Goal: Transaction & Acquisition: Purchase product/service

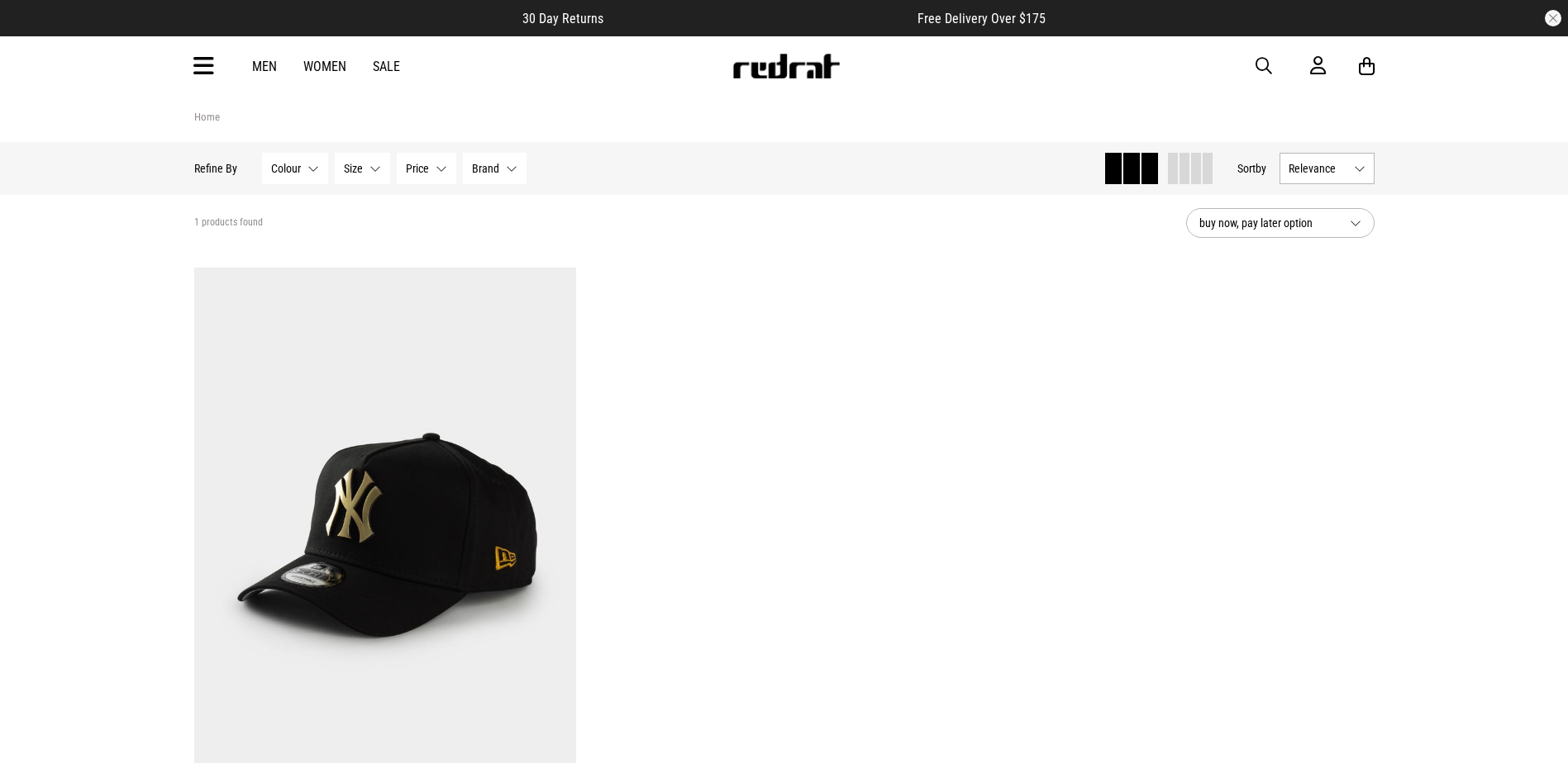
click at [203, 60] on icon at bounding box center [203, 67] width 21 height 28
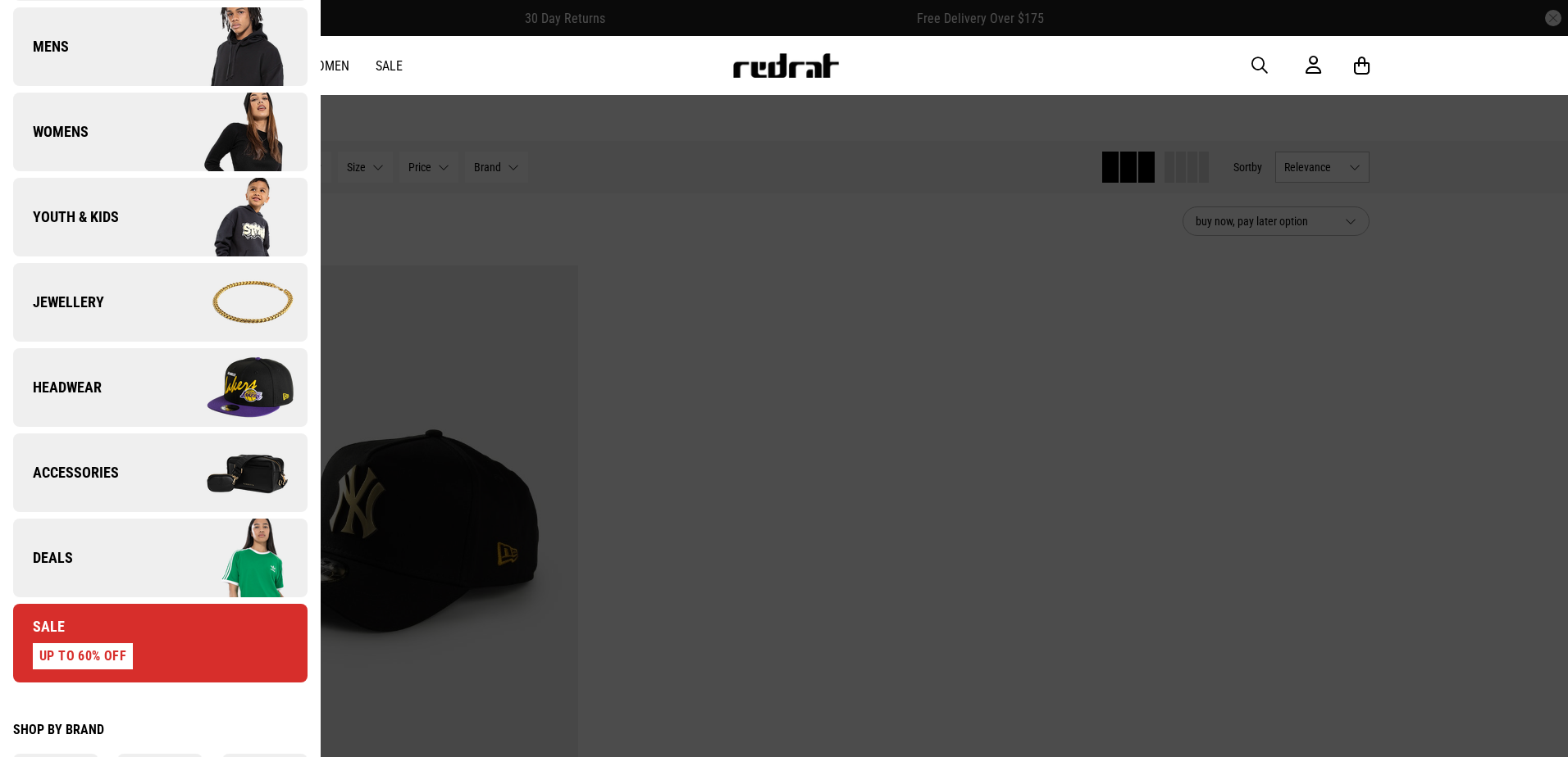
scroll to position [328, 0]
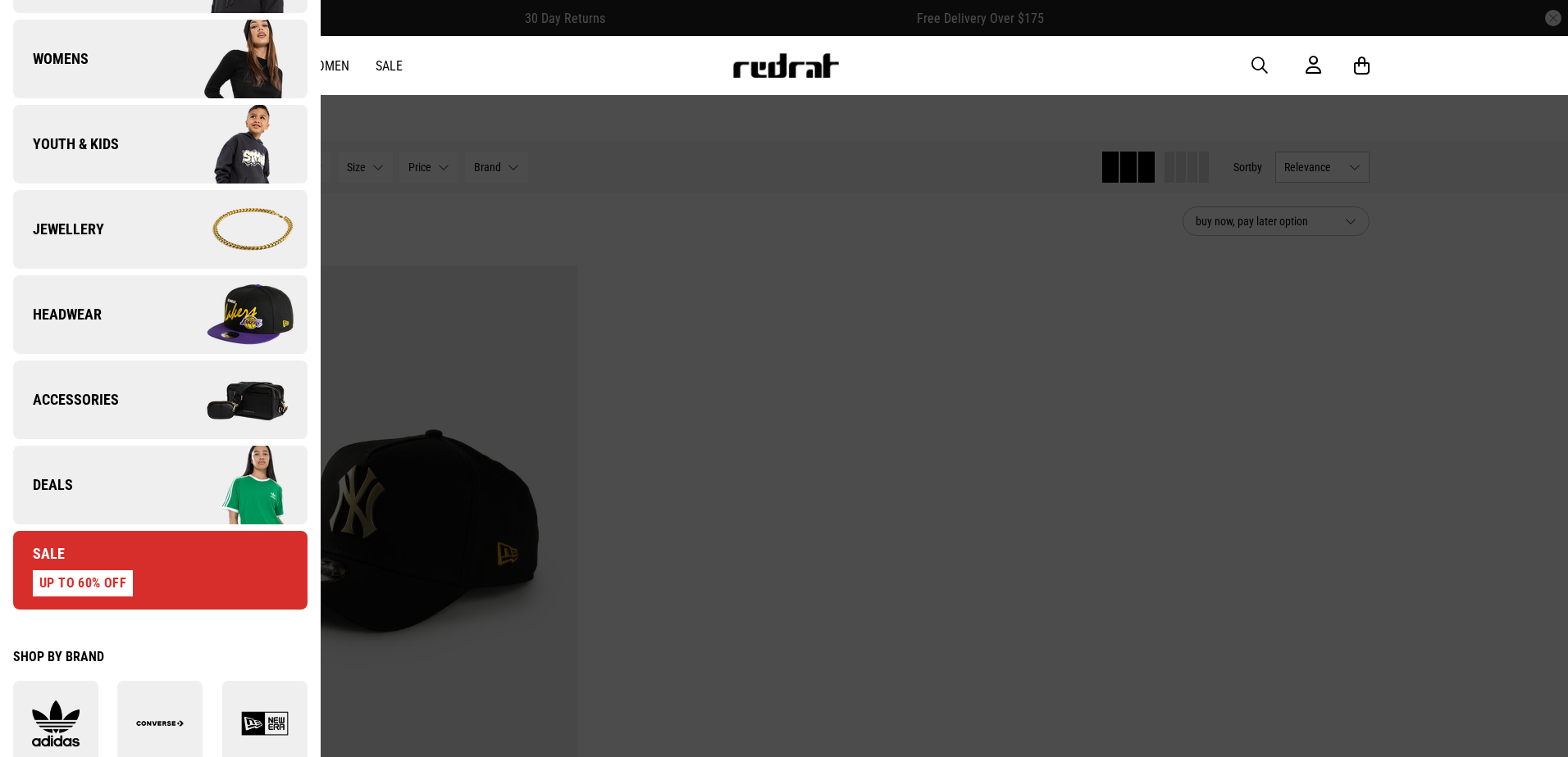
click at [91, 470] on link "Deals" at bounding box center [159, 485] width 294 height 79
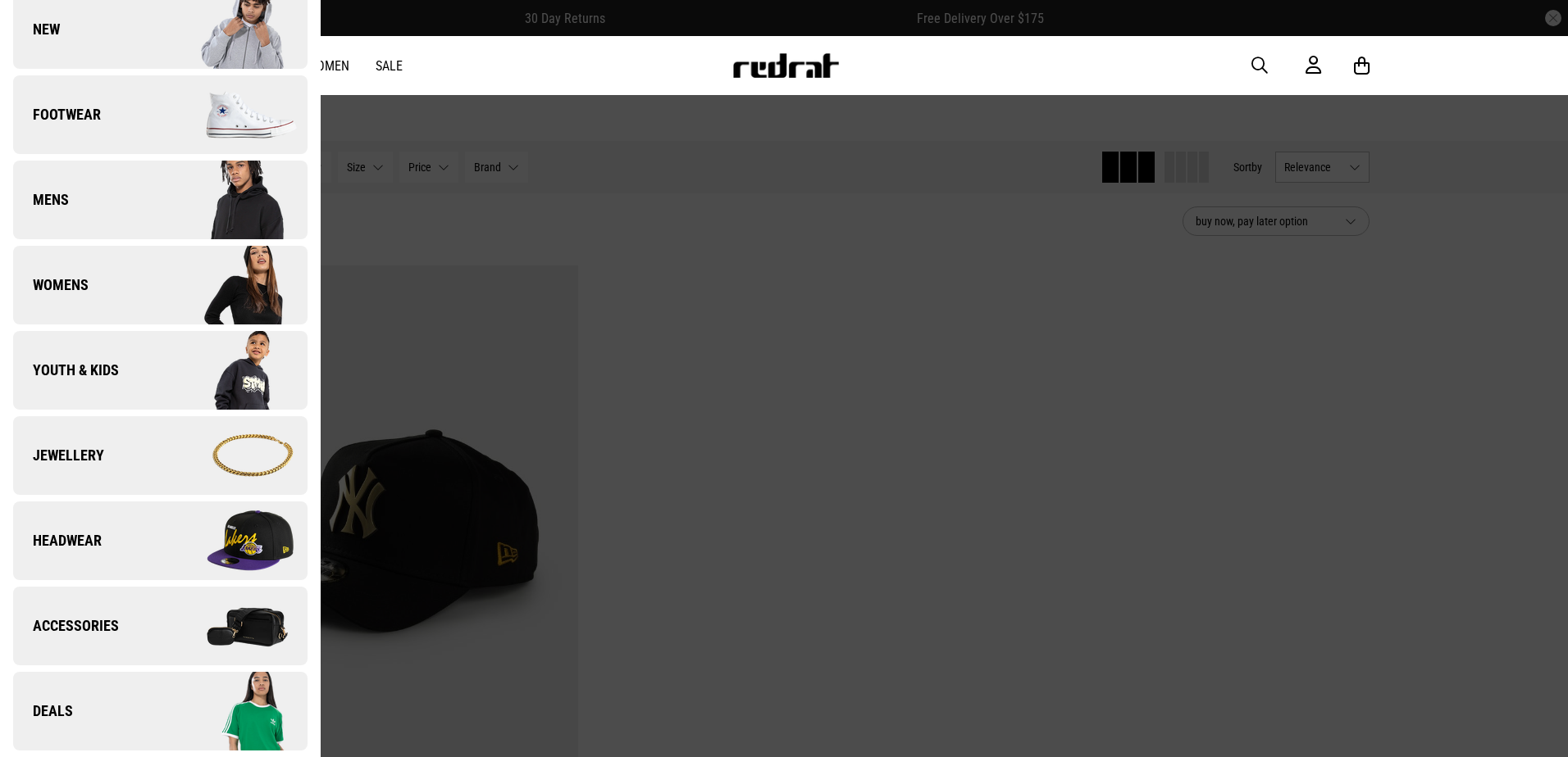
scroll to position [0, 0]
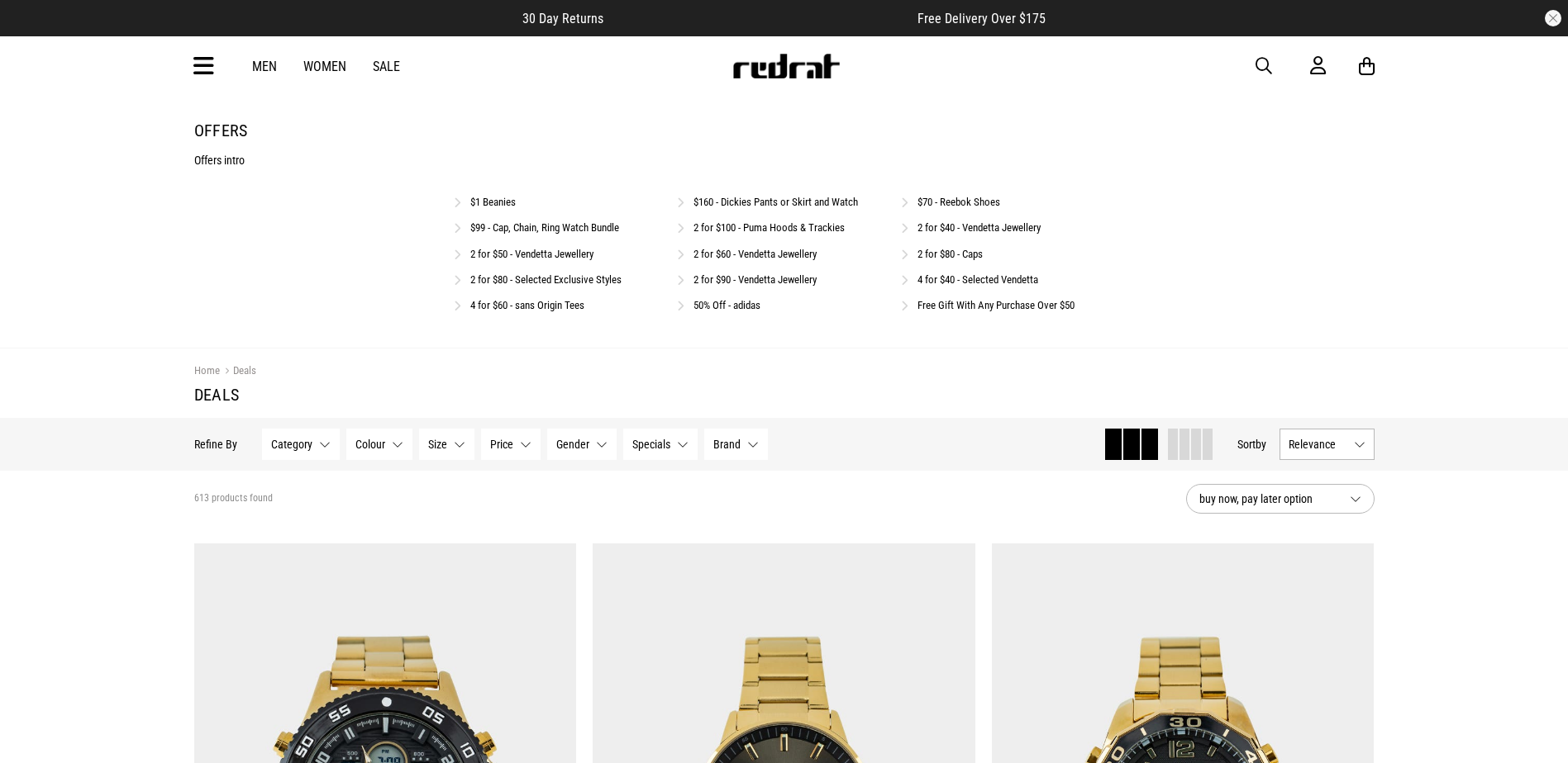
click at [518, 275] on link "2 for $80 - Selected Exclusive Styles" at bounding box center [547, 280] width 152 height 13
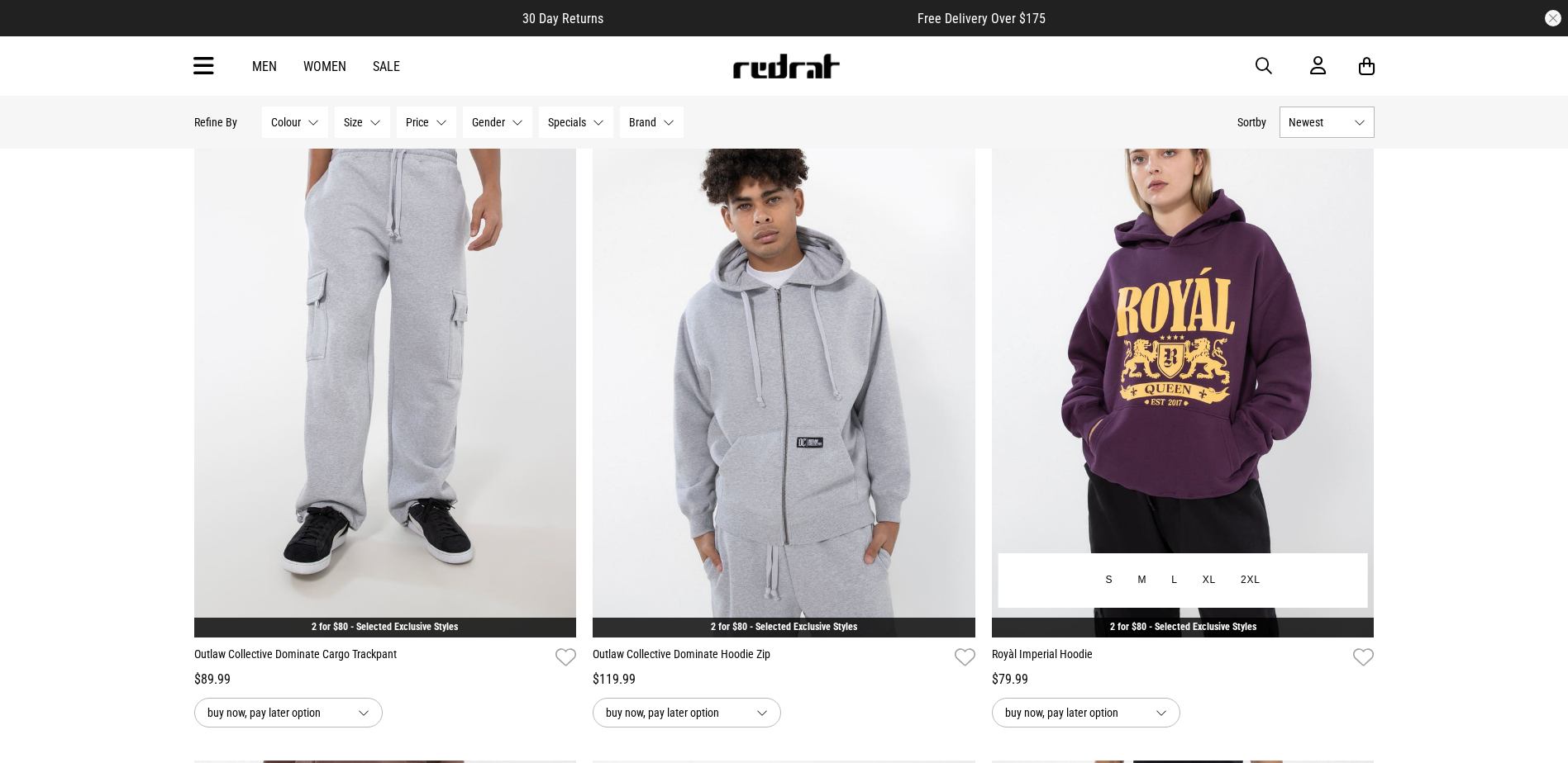
scroll to position [743, 0]
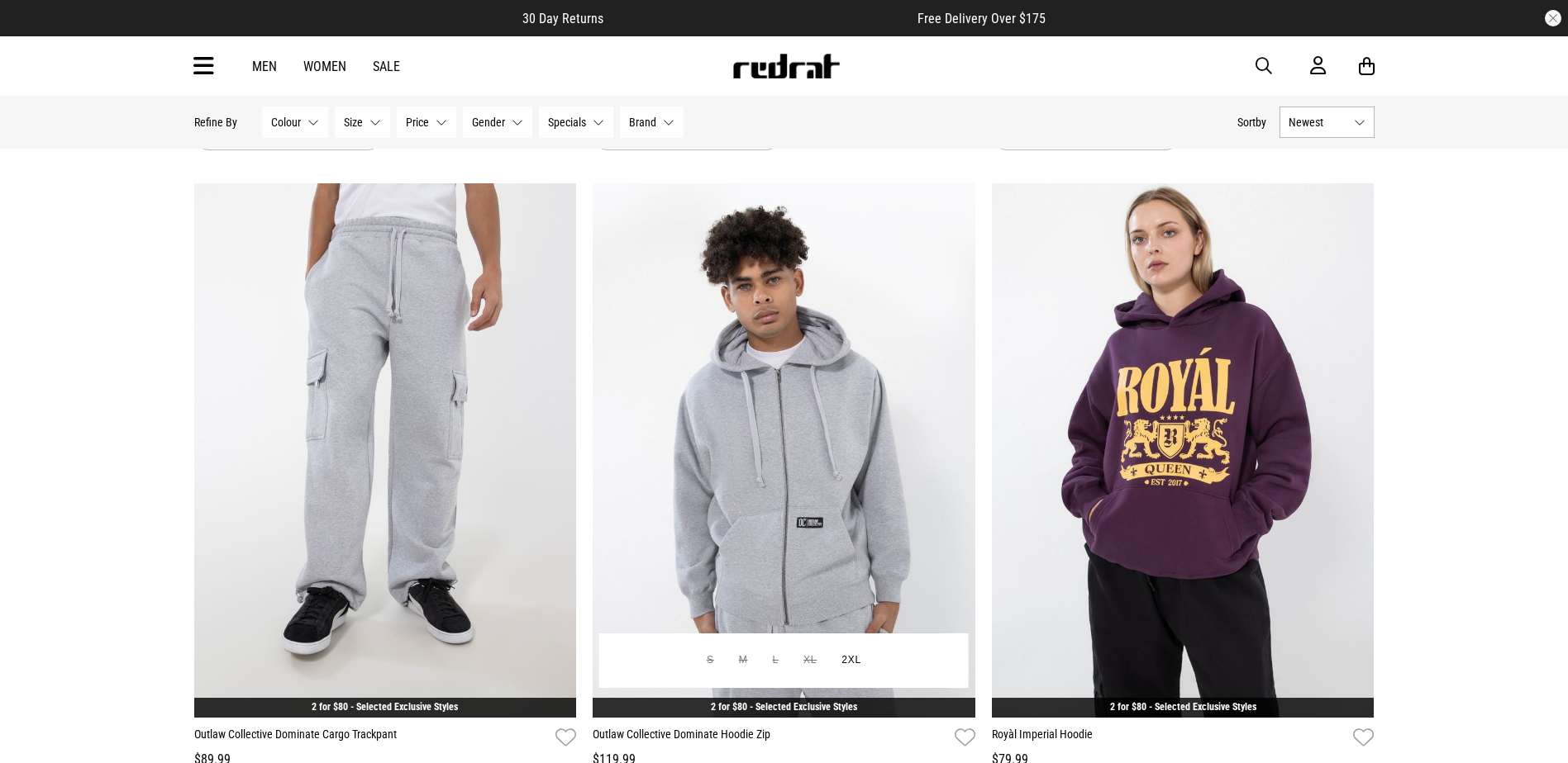
click at [641, 323] on img at bounding box center [784, 451] width 383 height 536
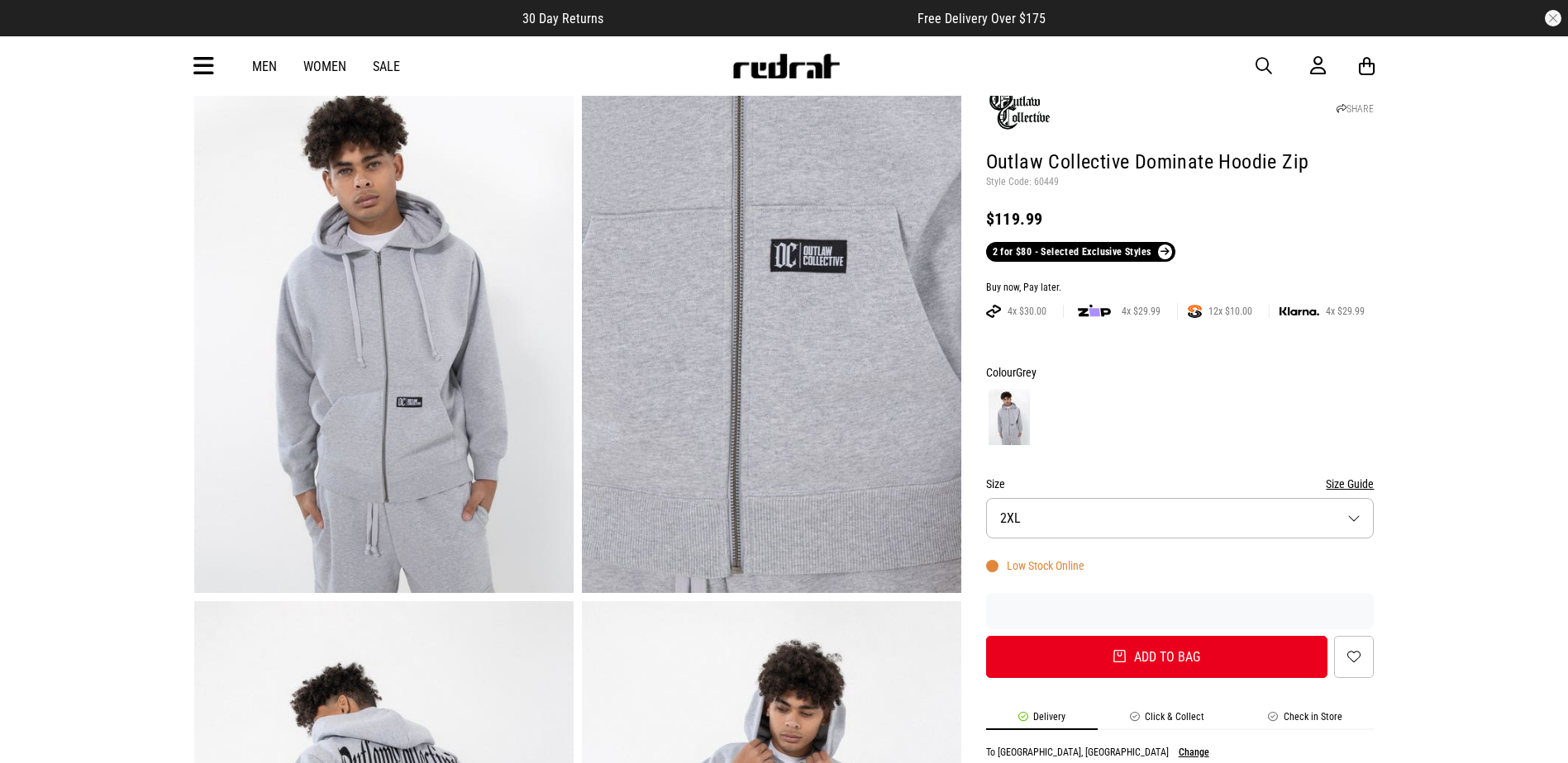
click at [1046, 180] on p "Style Code: 60449" at bounding box center [1180, 182] width 388 height 13
click at [1055, 180] on p "Style Code: 60449" at bounding box center [1180, 182] width 388 height 13
click at [1028, 182] on p "Style Code: 60449" at bounding box center [1180, 182] width 388 height 13
drag, startPoint x: 1028, startPoint y: 182, endPoint x: 1050, endPoint y: 184, distance: 22.1
click at [1050, 184] on p "Style Code: 60449" at bounding box center [1180, 182] width 388 height 13
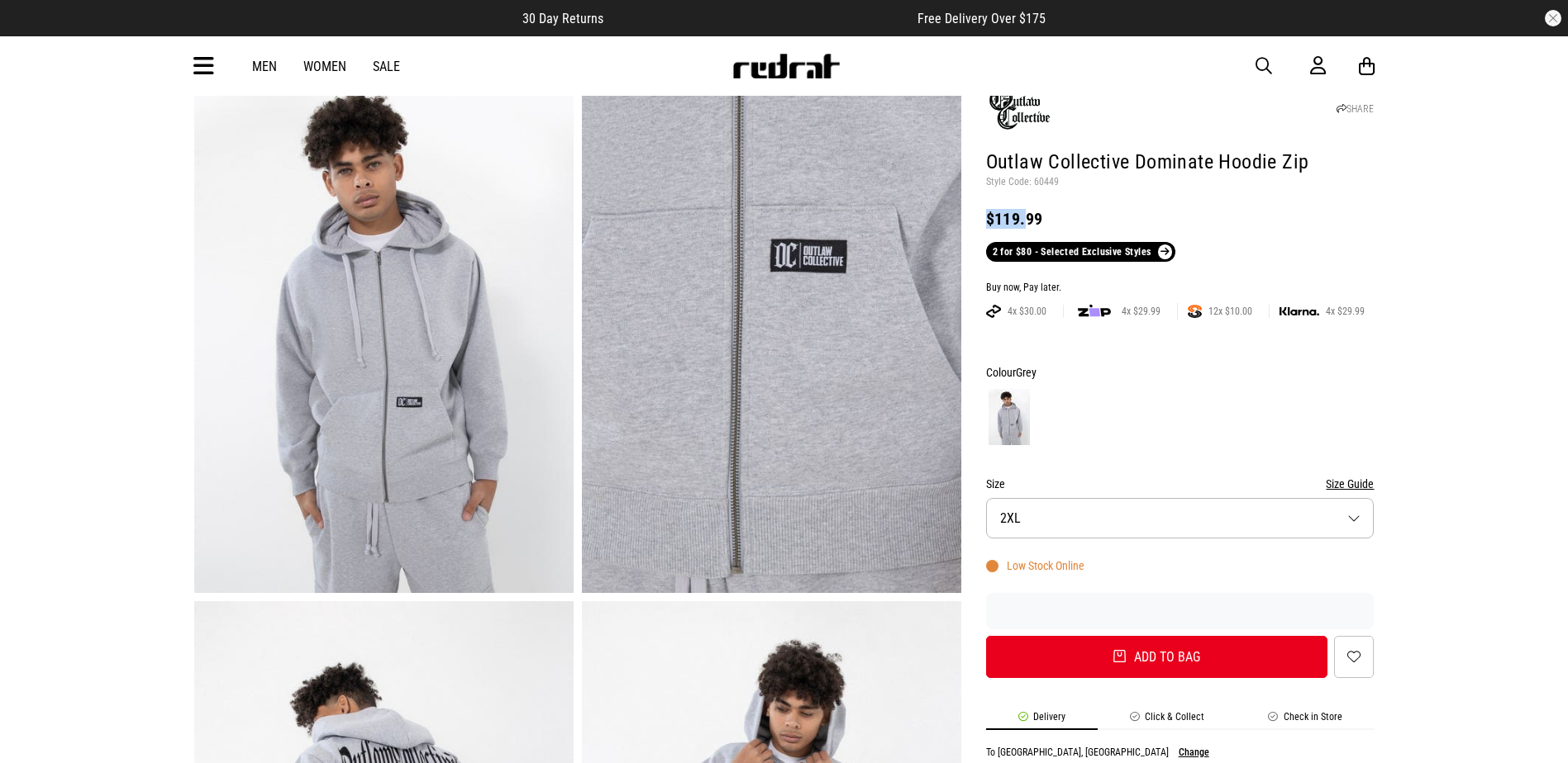
drag, startPoint x: 1057, startPoint y: 178, endPoint x: 1031, endPoint y: 198, distance: 32.8
click at [1030, 198] on header "SHARE Outlaw Collective Dominate Hoodie Zip Style Code: 60449 $119.99 2 for $80…" at bounding box center [1180, 168] width 388 height 188
drag, startPoint x: 1031, startPoint y: 198, endPoint x: 1051, endPoint y: 187, distance: 22.8
click at [1051, 187] on p "Style Code: 60449" at bounding box center [1180, 182] width 388 height 13
drag, startPoint x: 1056, startPoint y: 181, endPoint x: 1031, endPoint y: 177, distance: 25.3
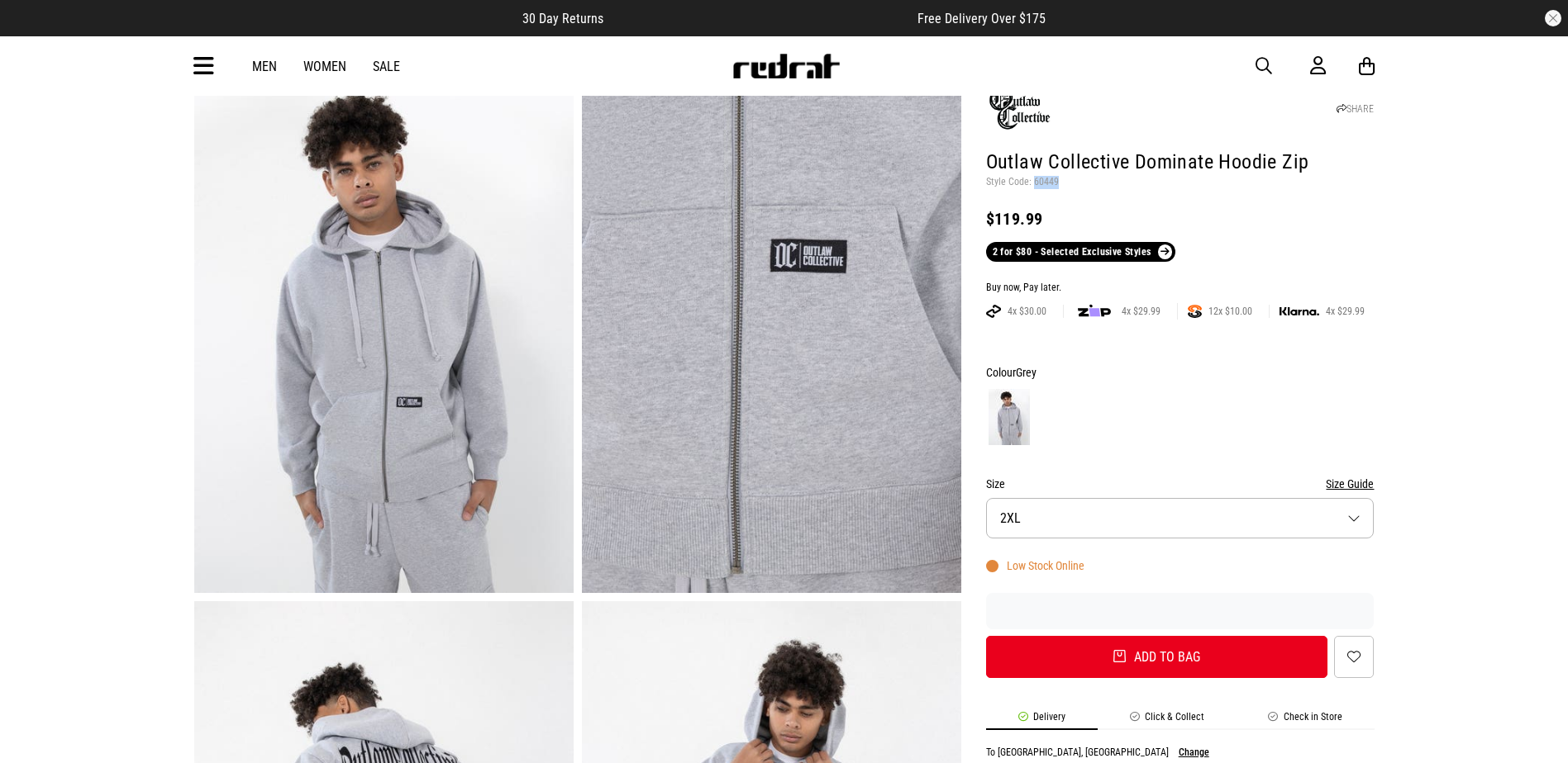
click at [1031, 177] on p "Style Code: 60449" at bounding box center [1180, 182] width 388 height 13
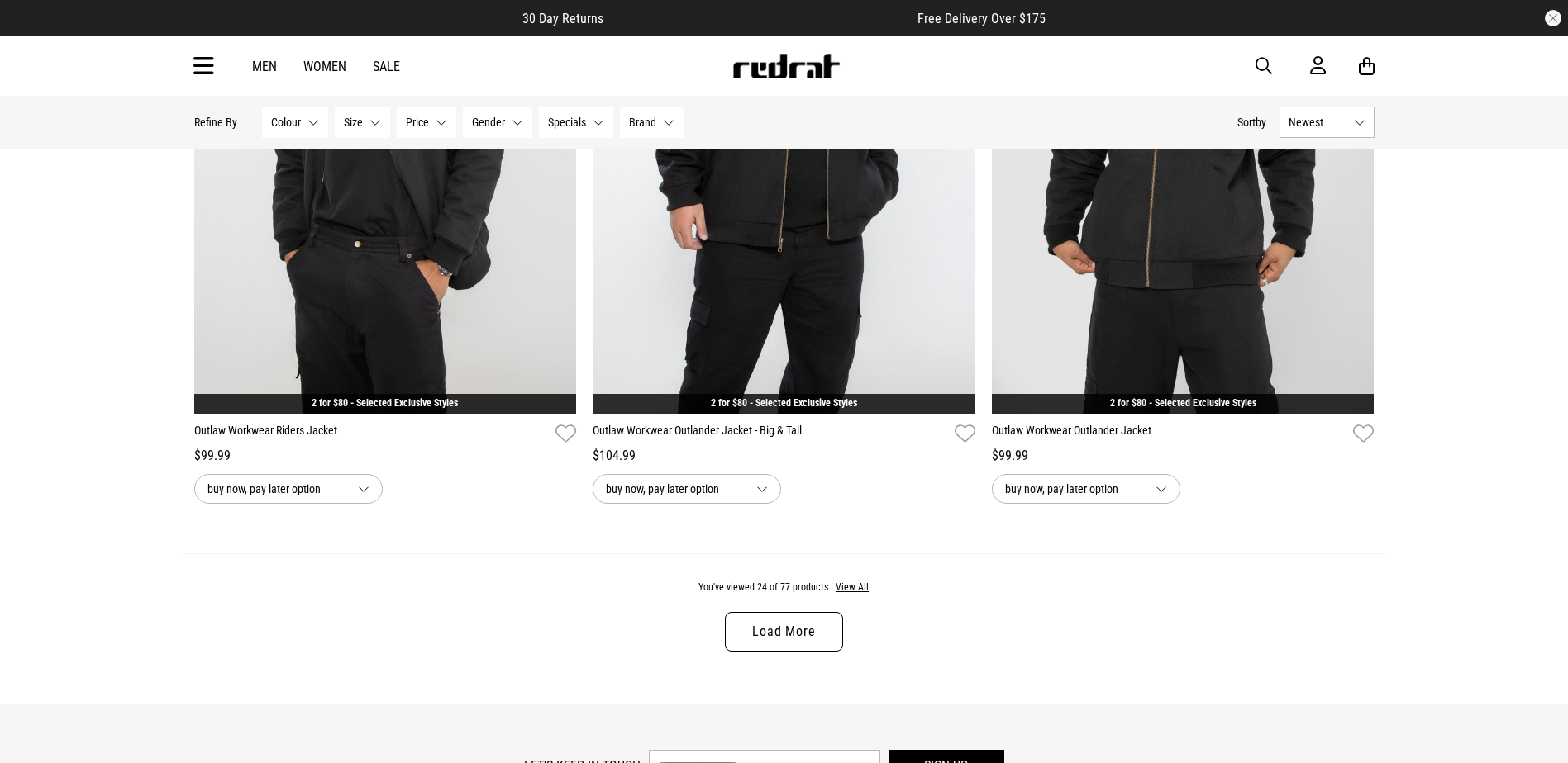
scroll to position [5004, 0]
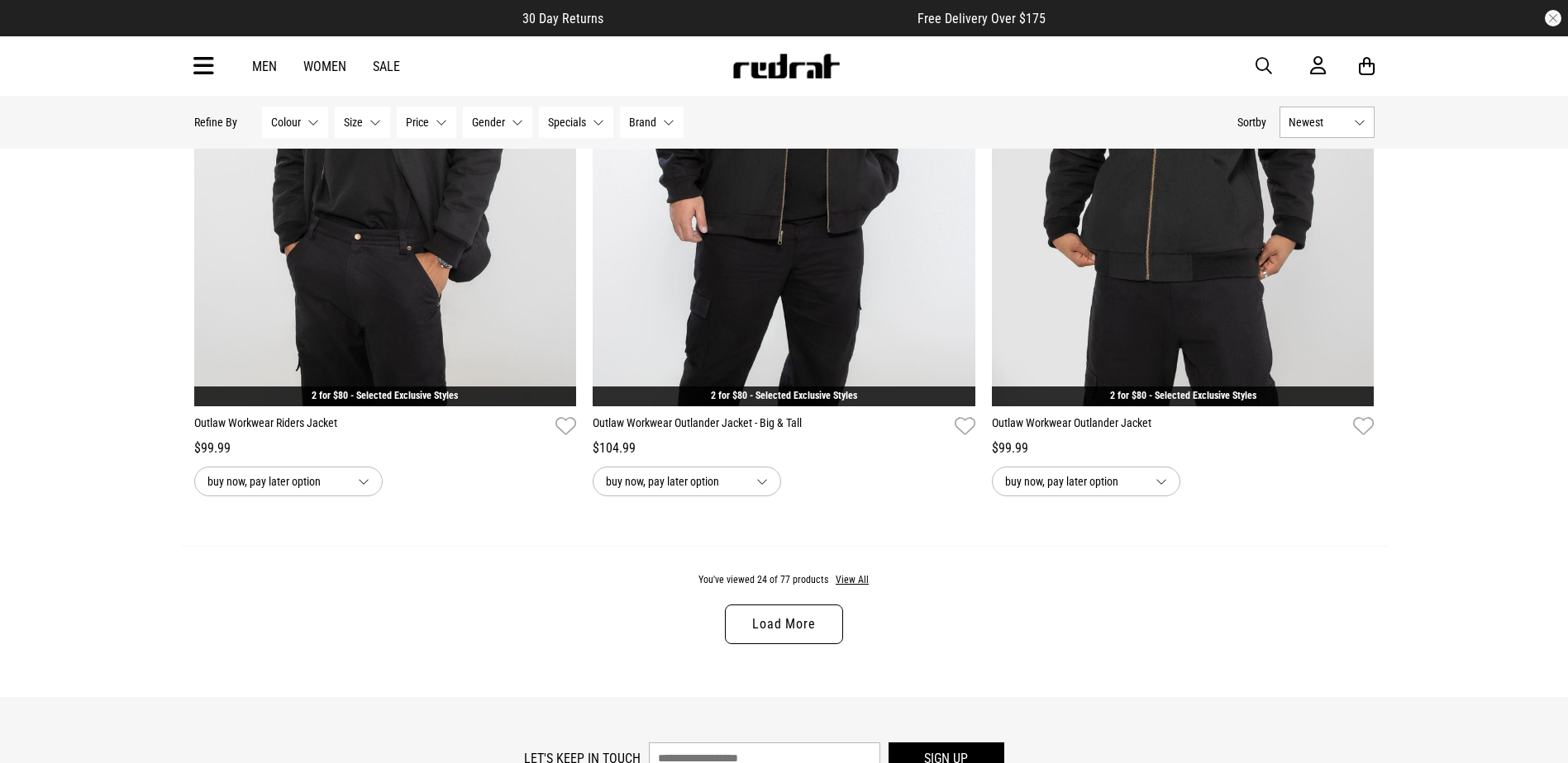
click at [799, 626] on link "Load More" at bounding box center [783, 624] width 117 height 39
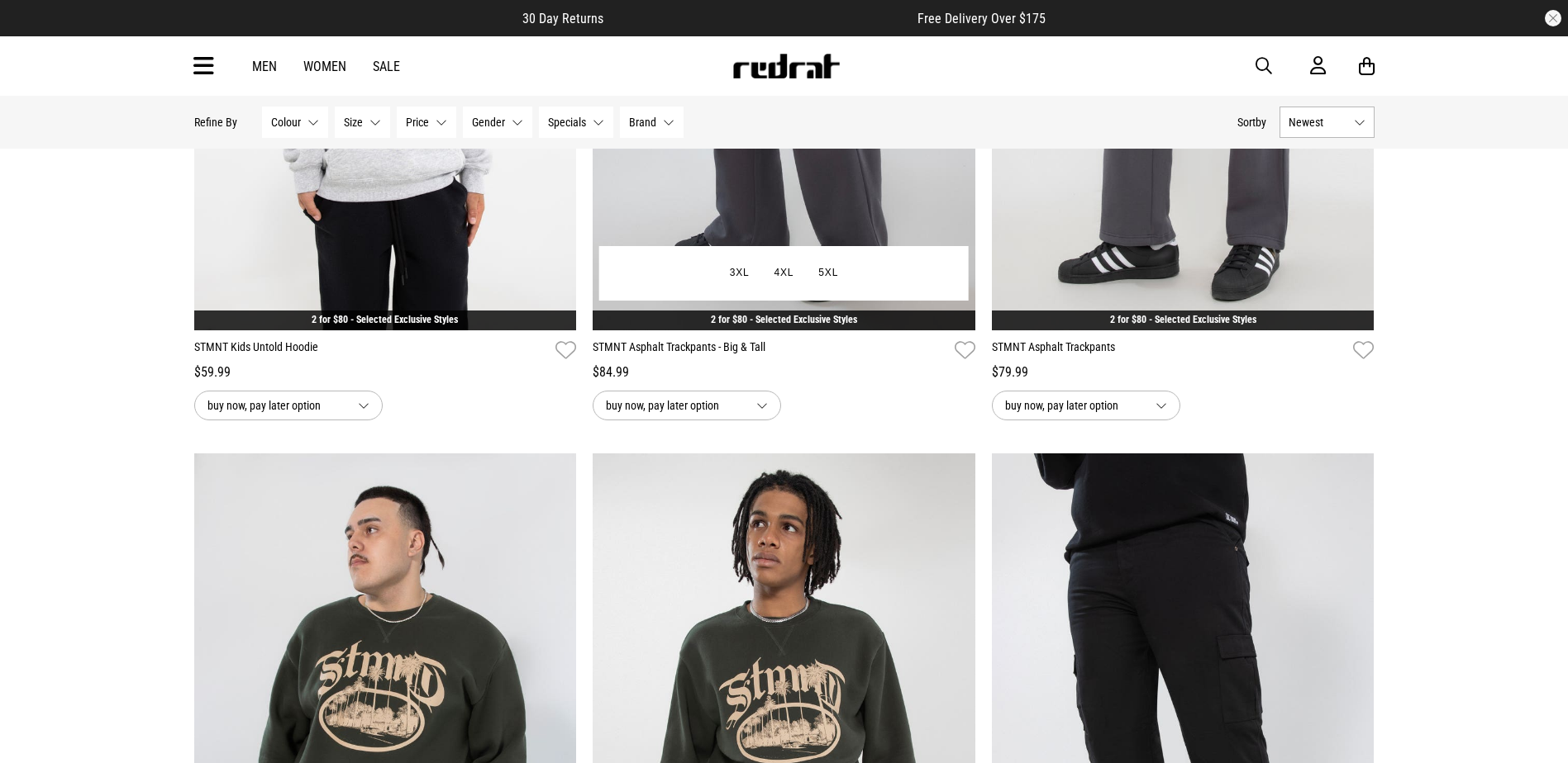
scroll to position [7979, 0]
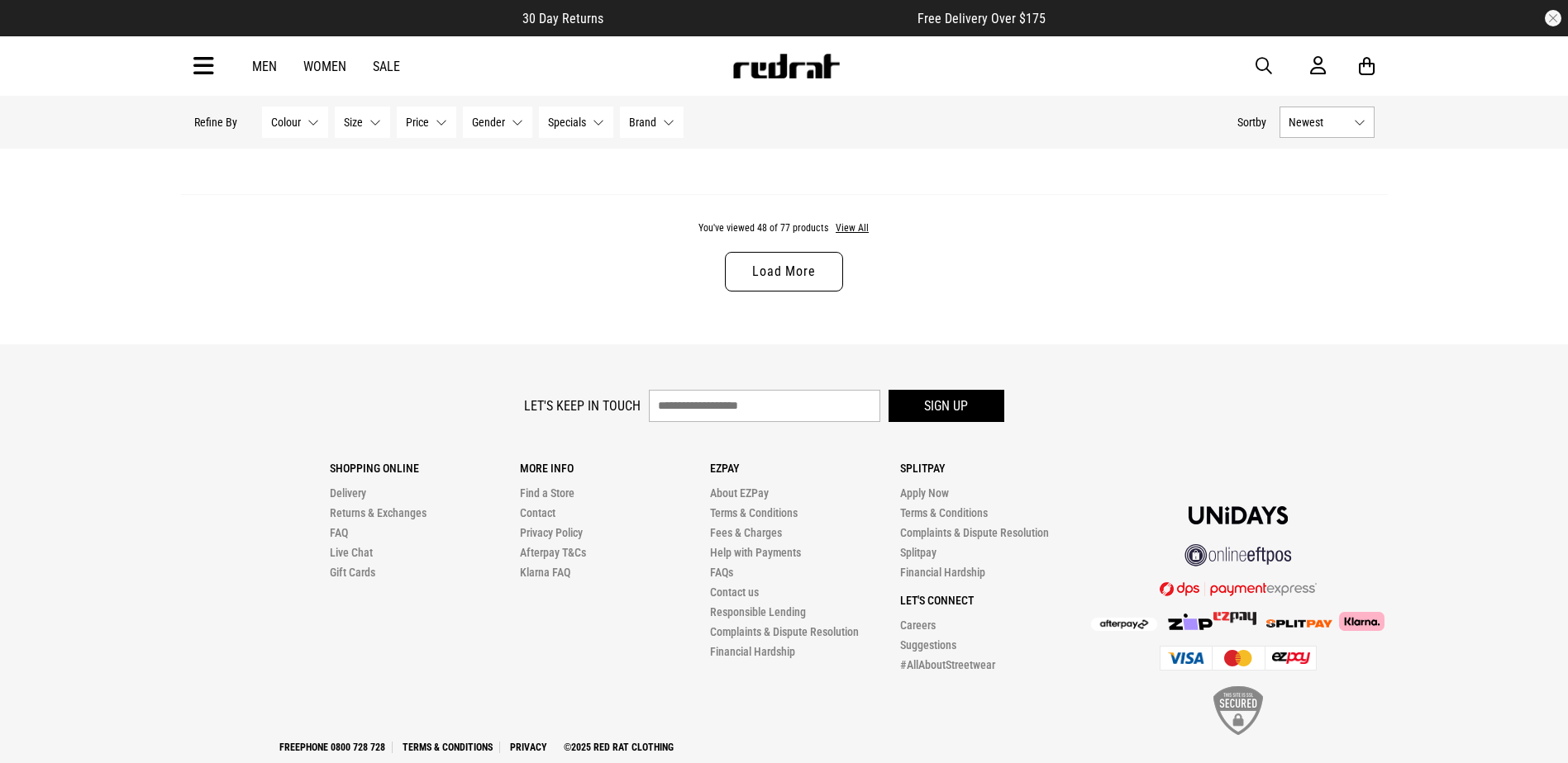
click at [765, 286] on link "Load More" at bounding box center [783, 272] width 117 height 39
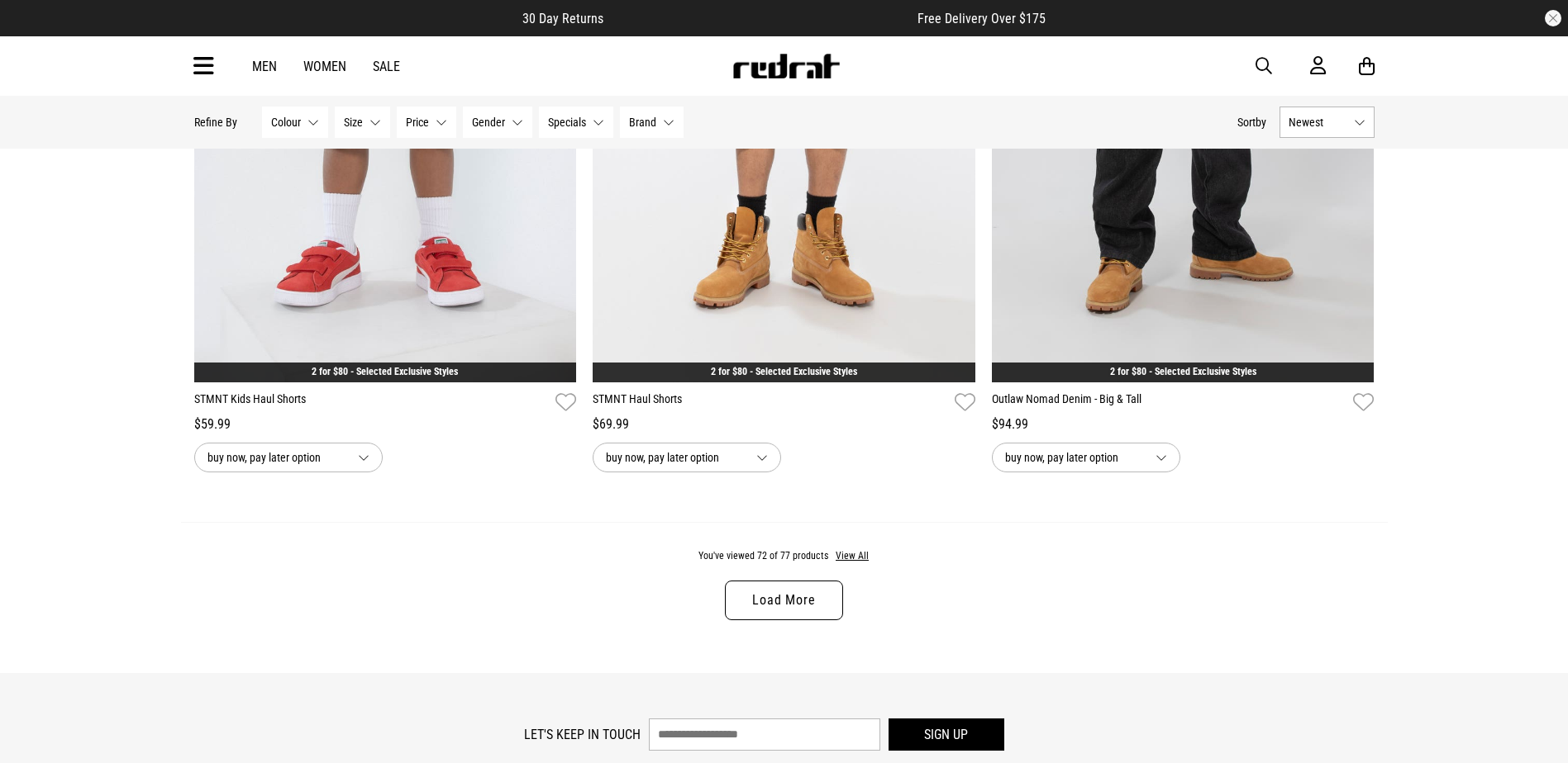
scroll to position [15580, 0]
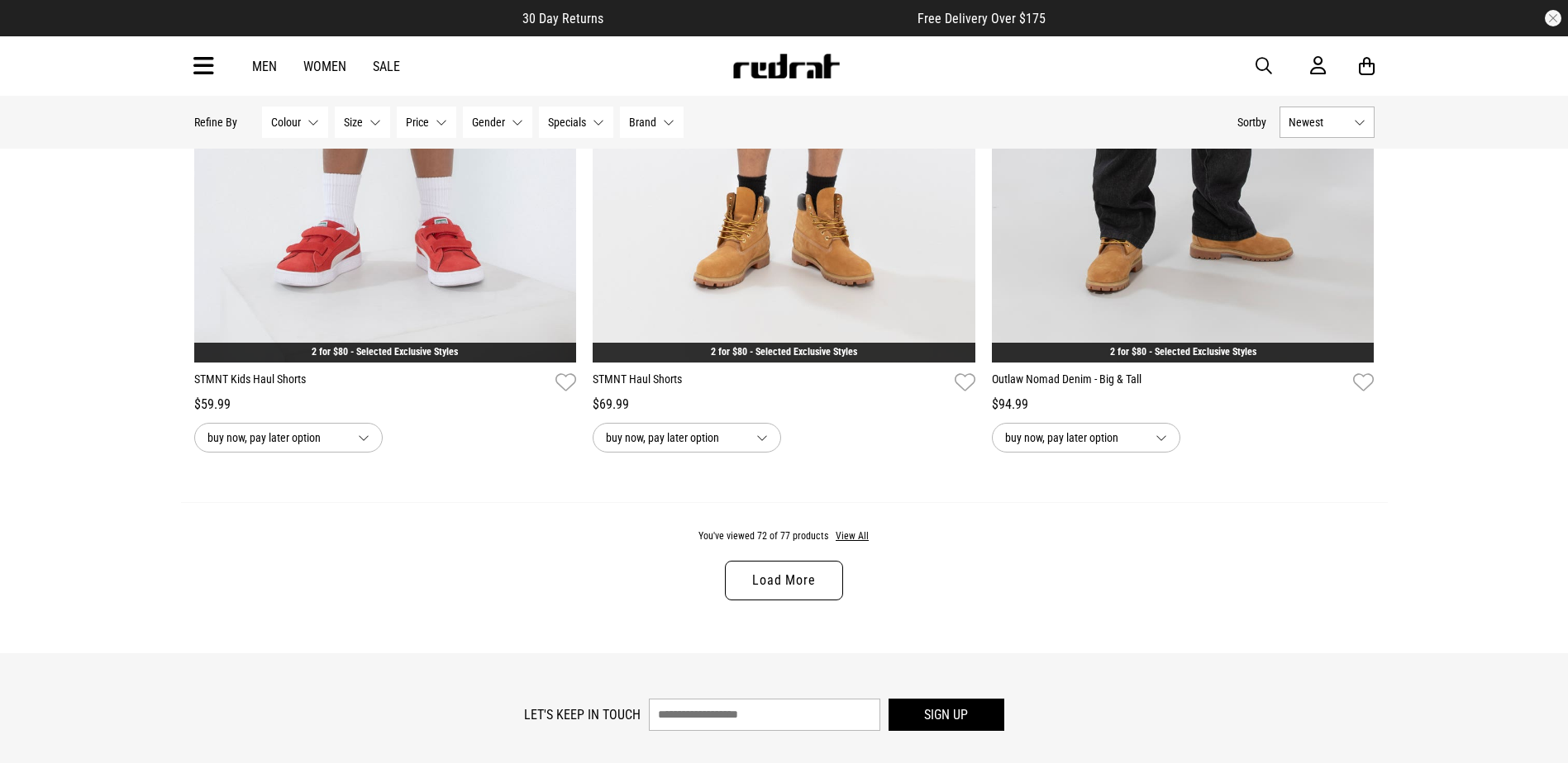
click at [773, 585] on link "Load More" at bounding box center [783, 581] width 117 height 39
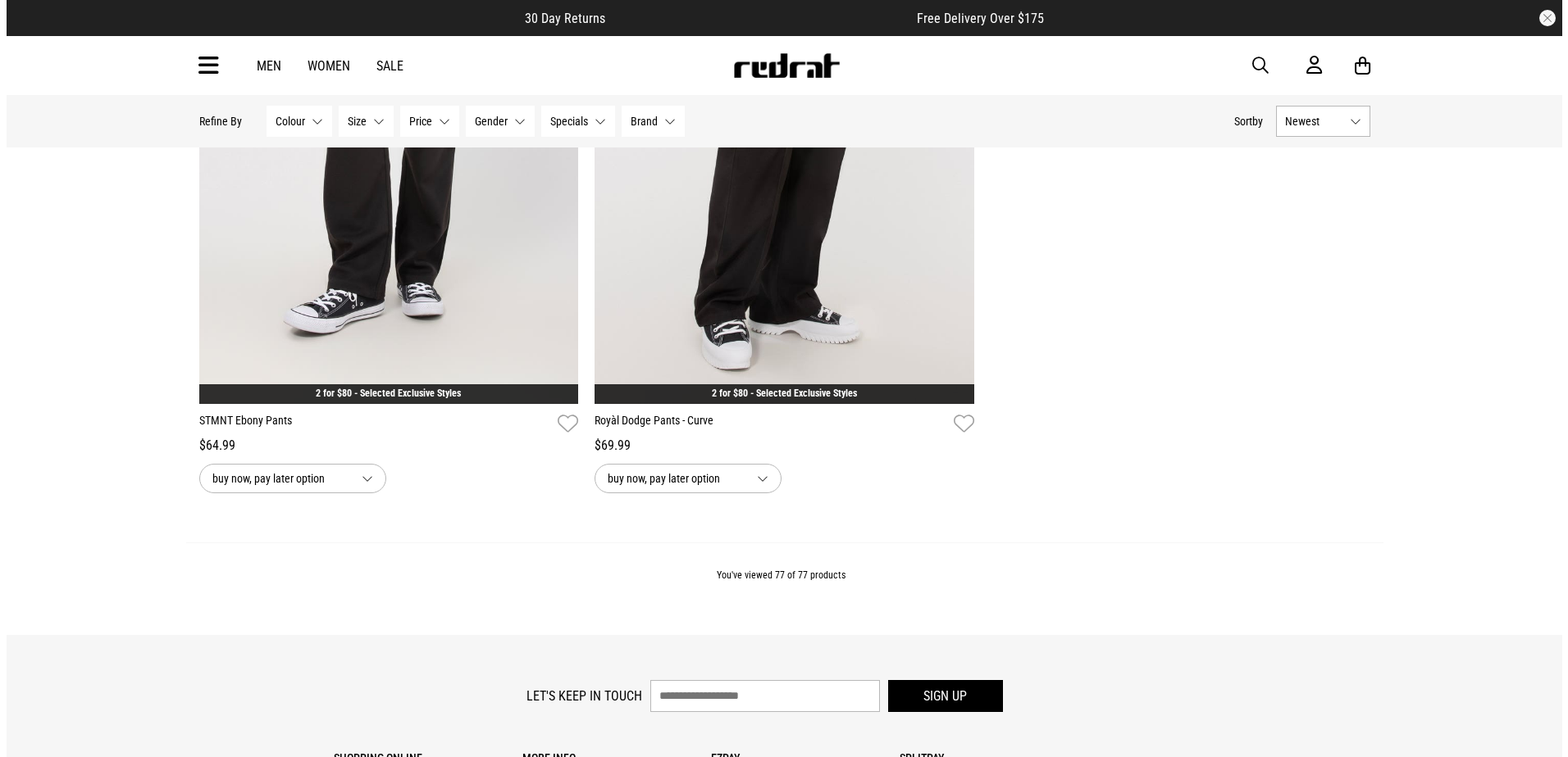
scroll to position [16605, 0]
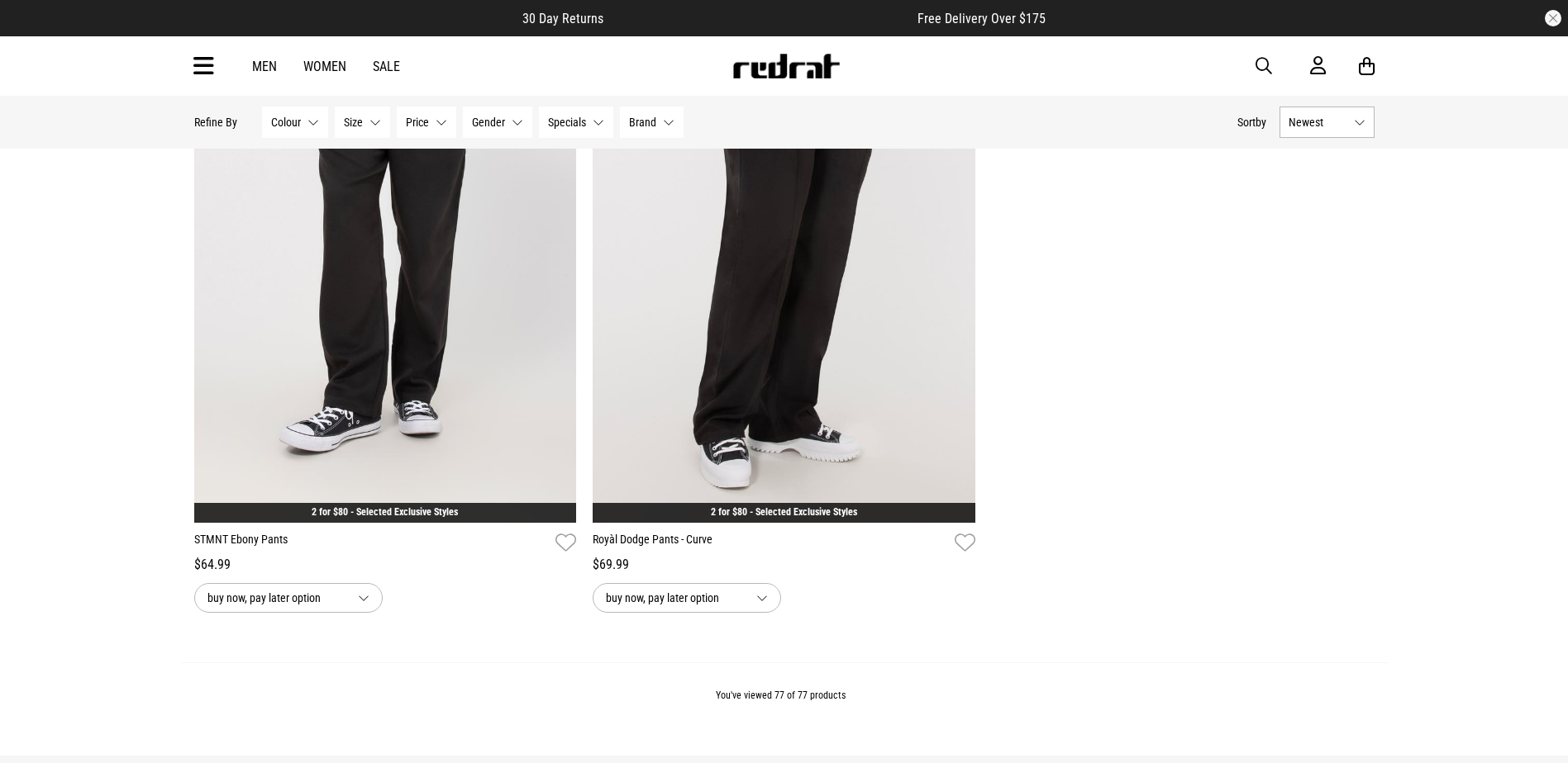
click at [193, 55] on icon at bounding box center [203, 67] width 21 height 28
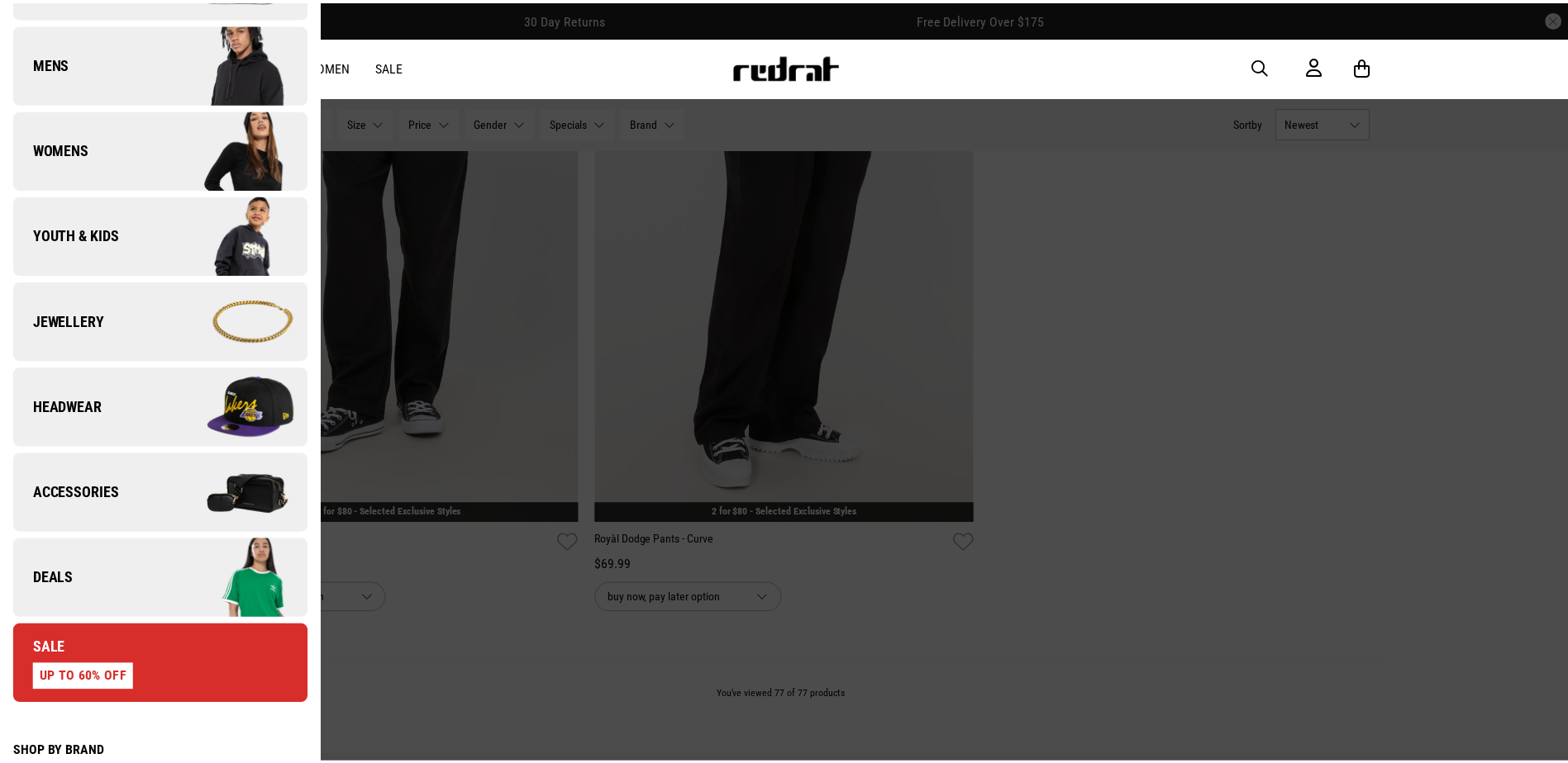
scroll to position [248, 0]
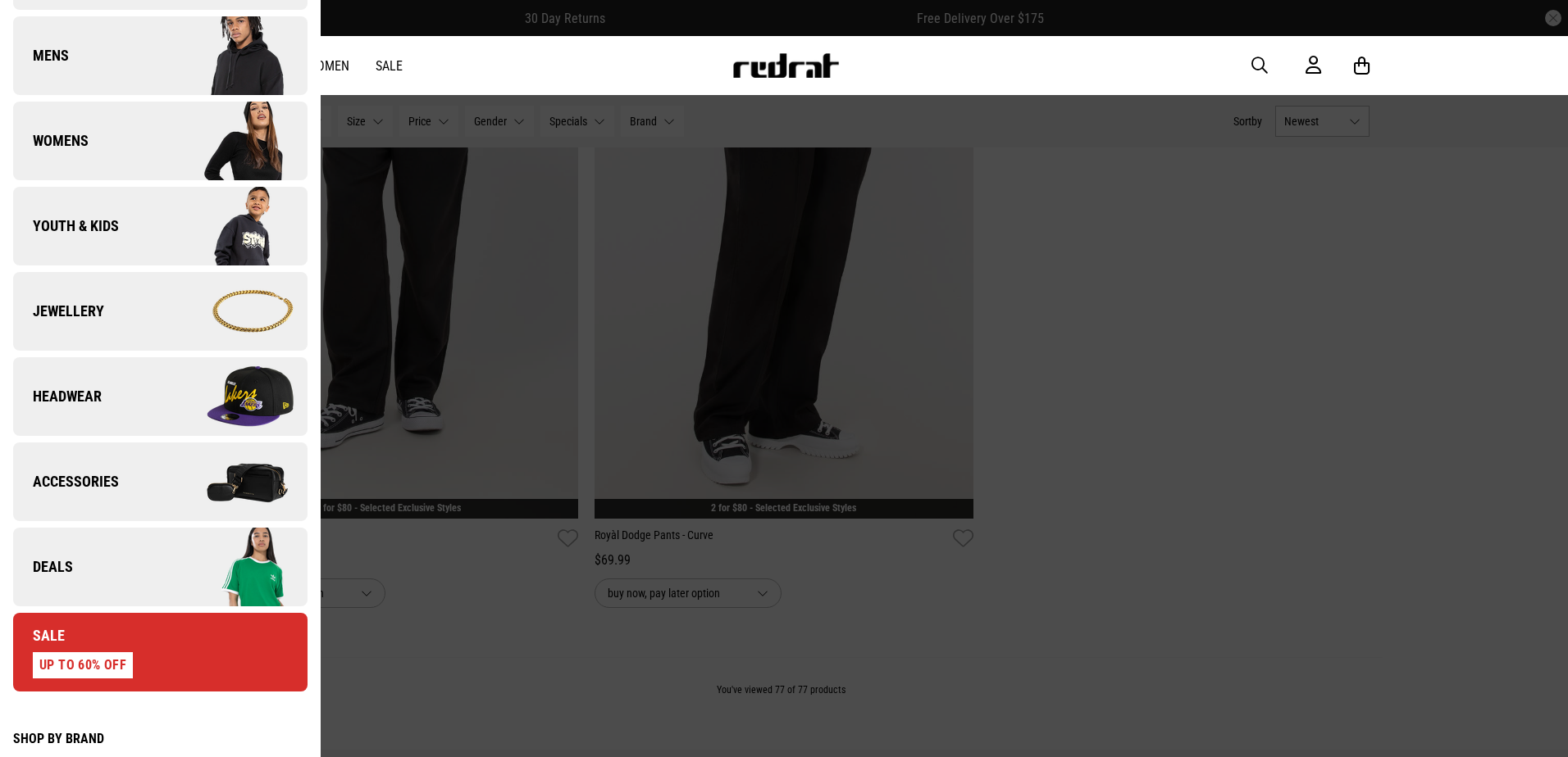
click at [534, 379] on div at bounding box center [784, 378] width 1568 height 757
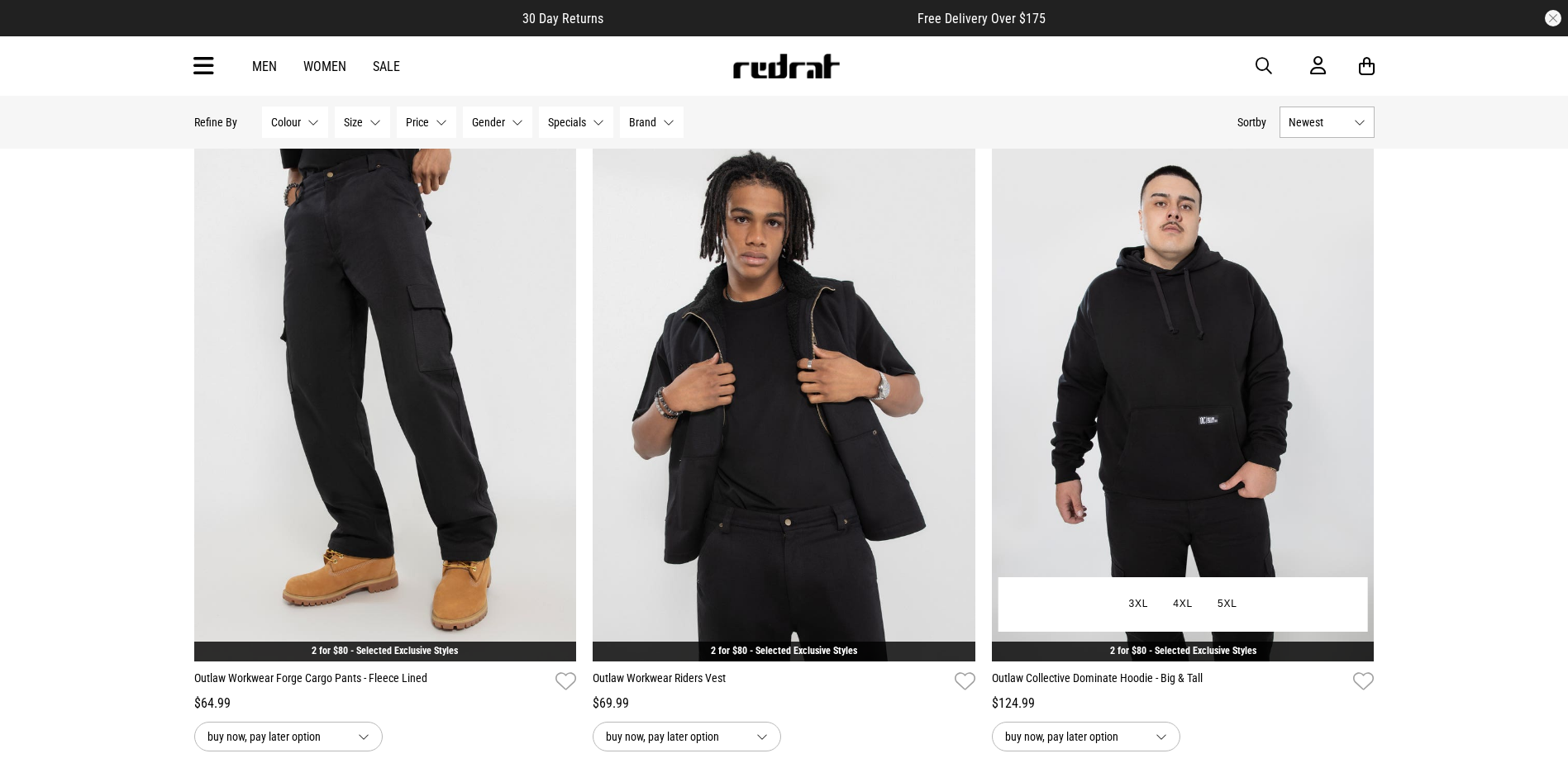
scroll to position [8475, 0]
